Goal: Task Accomplishment & Management: Use online tool/utility

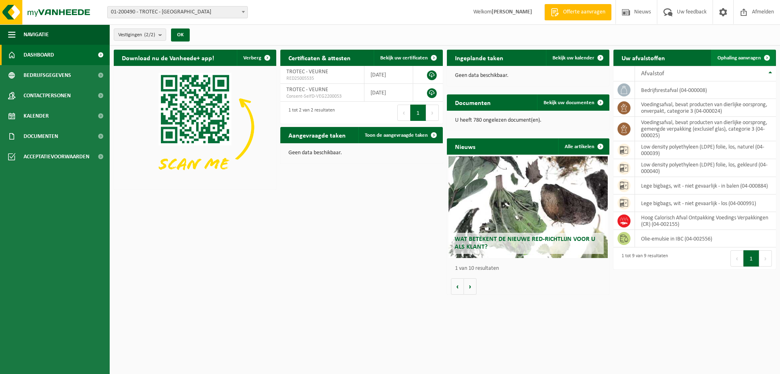
click at [745, 56] on span "Ophaling aanvragen" at bounding box center [739, 57] width 43 height 5
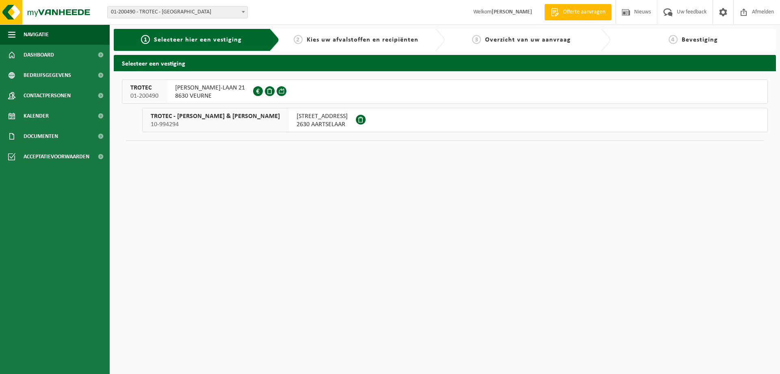
click at [198, 92] on span "8630 VEURNE" at bounding box center [210, 96] width 70 height 8
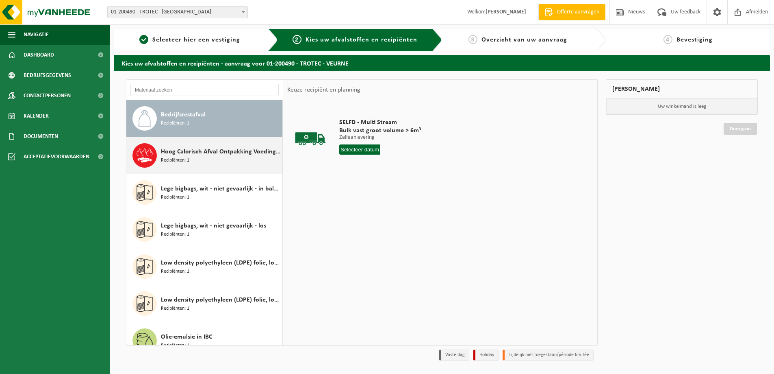
click at [181, 148] on span "Hoog Calorisch Afval Ontpakking Voedings Verpakkingen (CR)" at bounding box center [220, 152] width 119 height 10
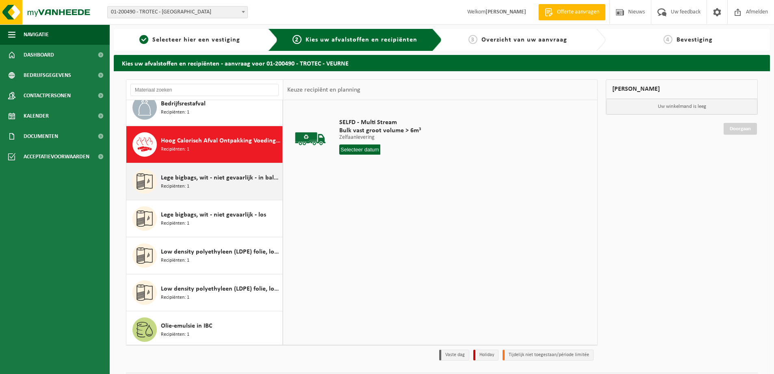
scroll to position [37, 0]
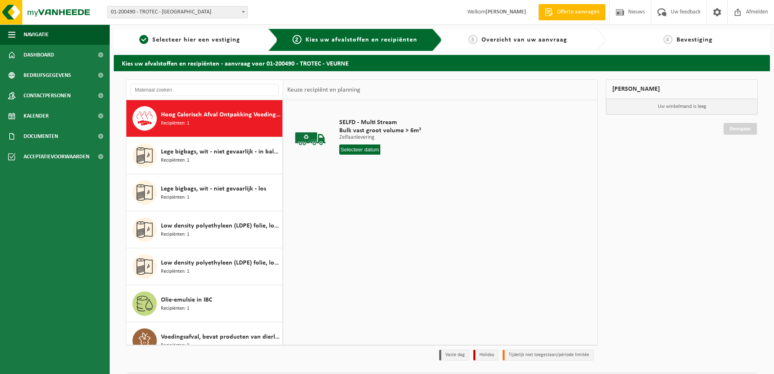
click at [361, 148] on input "text" at bounding box center [359, 149] width 41 height 10
click at [392, 149] on input "text" at bounding box center [383, 149] width 89 height 10
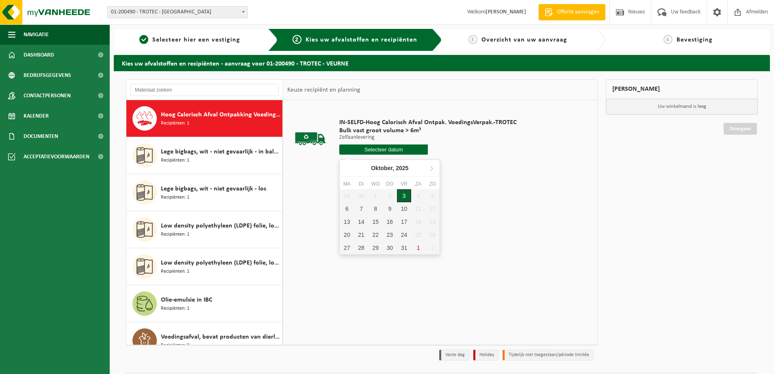
click at [403, 193] on div "3" at bounding box center [404, 195] width 14 height 13
type input "Van 2025-10-03"
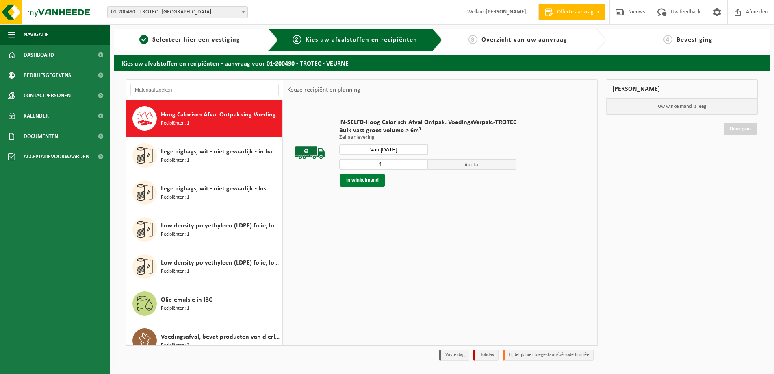
click at [363, 180] on button "In winkelmand" at bounding box center [362, 180] width 45 height 13
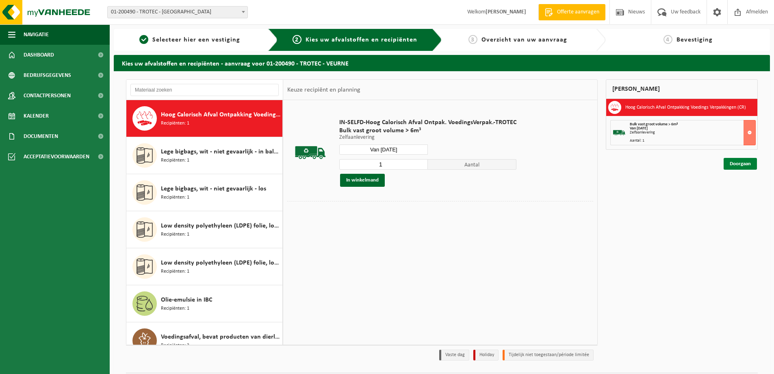
click at [729, 161] on link "Doorgaan" at bounding box center [740, 164] width 33 height 12
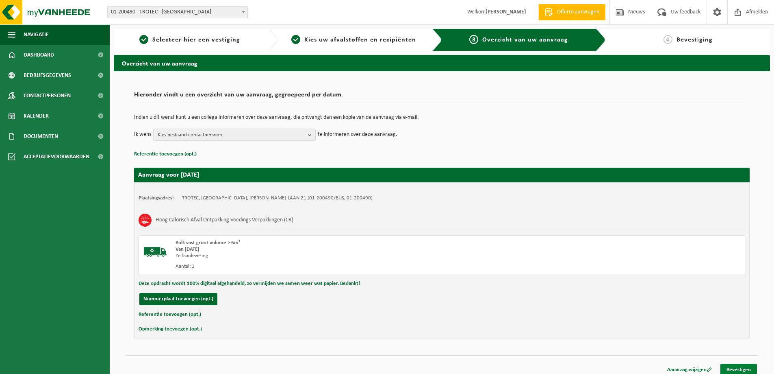
click at [739, 367] on link "Bevestigen" at bounding box center [739, 369] width 37 height 12
click at [738, 369] on link "Bevestigen" at bounding box center [739, 369] width 37 height 12
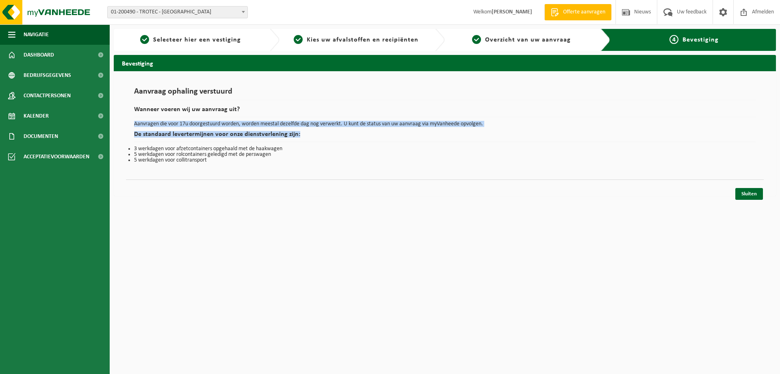
click at [778, 133] on div "Bevestiging Aanvraag ophaling verstuurd Wanneer voeren wij uw aanvraag uit? Aan…" at bounding box center [445, 127] width 671 height 145
click at [748, 193] on link "Sluiten" at bounding box center [750, 194] width 28 height 12
